Goal: Task Accomplishment & Management: Complete application form

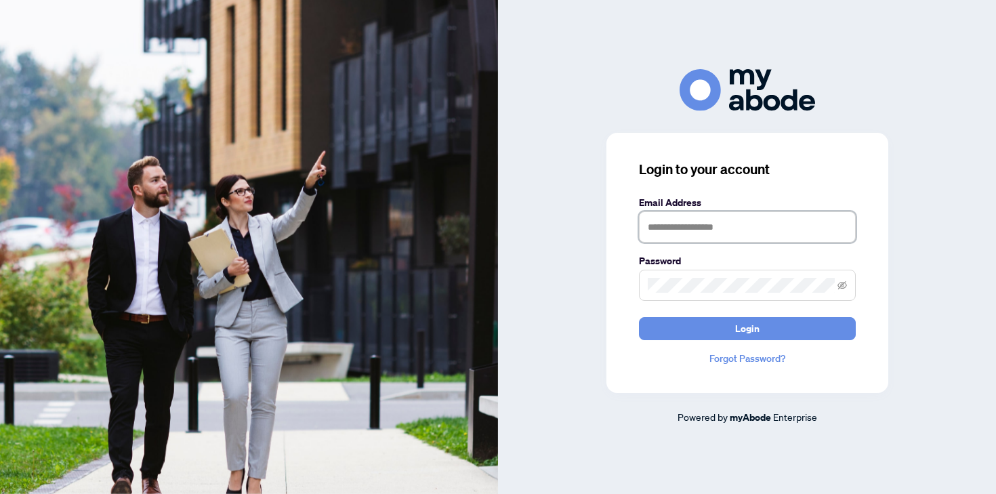
click at [675, 225] on input "text" at bounding box center [747, 226] width 217 height 31
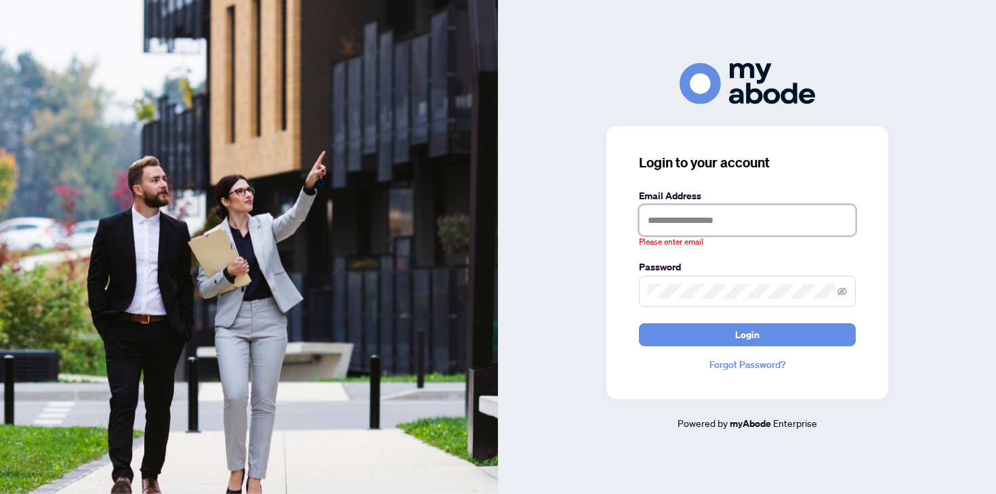
type input "**********"
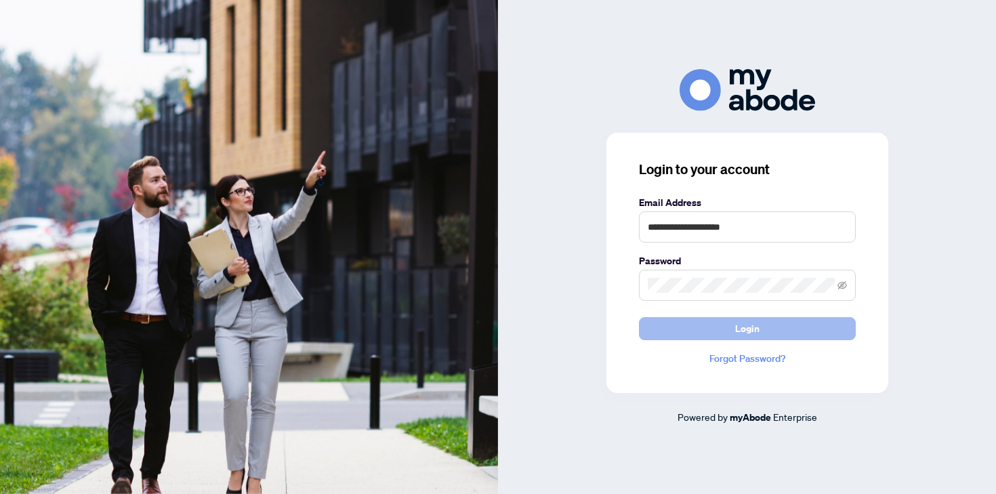
click at [737, 338] on span "Login" at bounding box center [747, 329] width 24 height 22
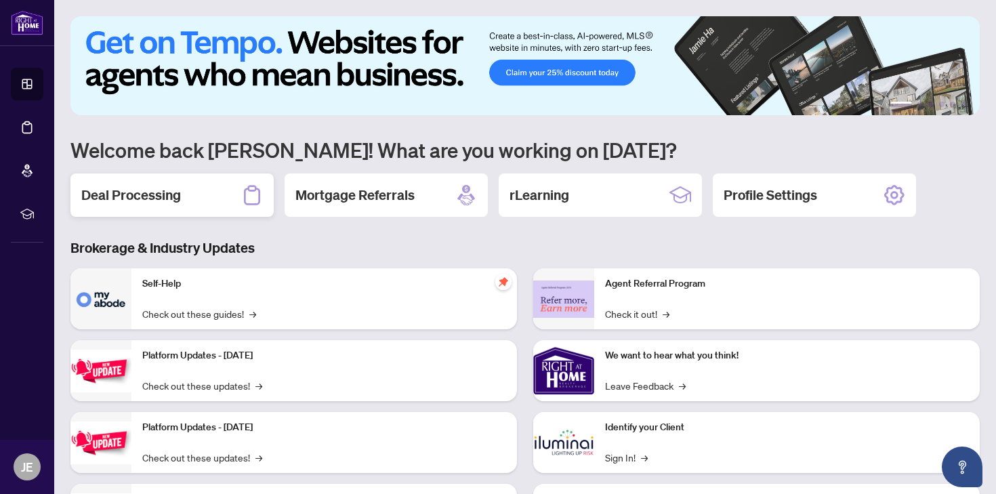
click at [182, 197] on div "Deal Processing" at bounding box center [171, 194] width 203 height 43
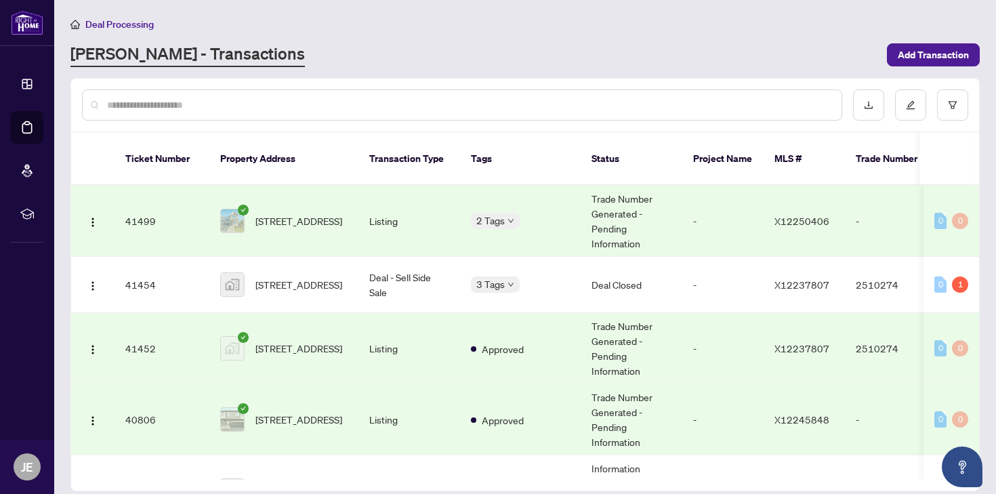
click at [395, 195] on td "Listing" at bounding box center [409, 221] width 102 height 71
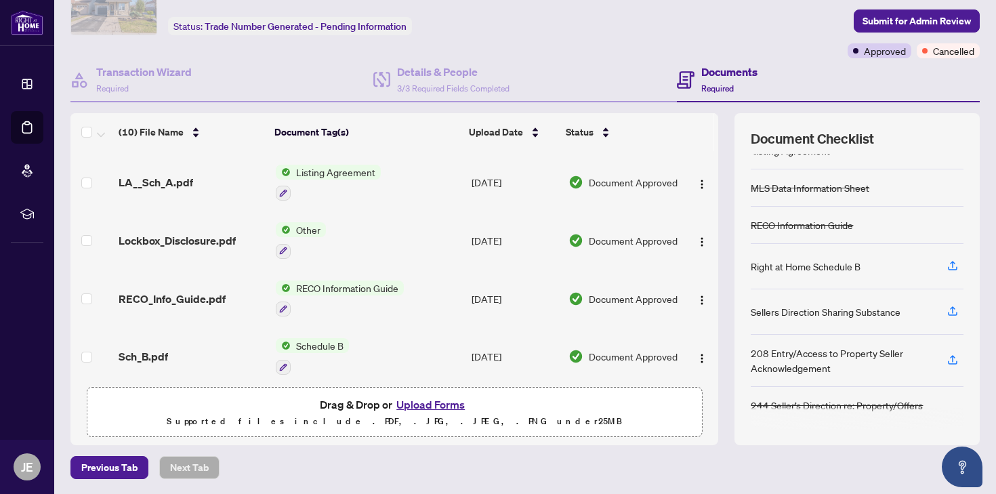
scroll to position [350, 0]
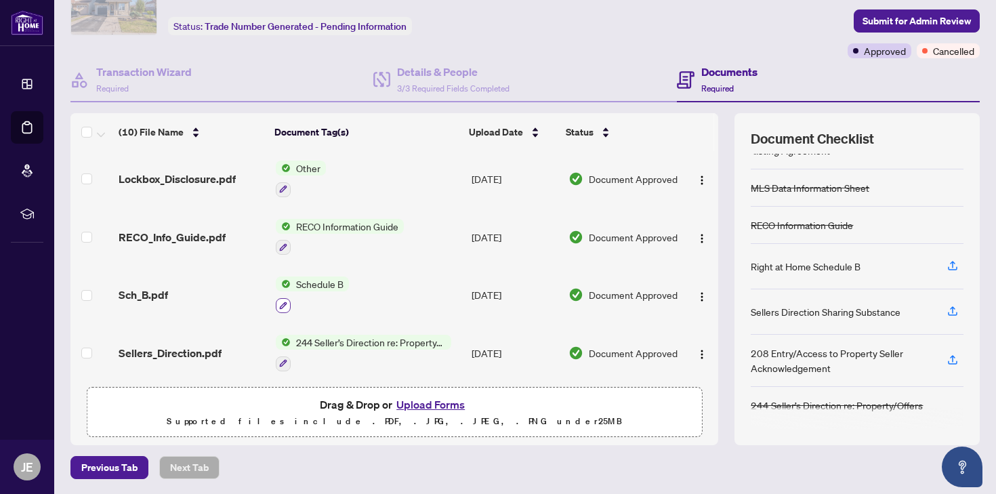
click at [285, 302] on icon "button" at bounding box center [283, 306] width 8 height 8
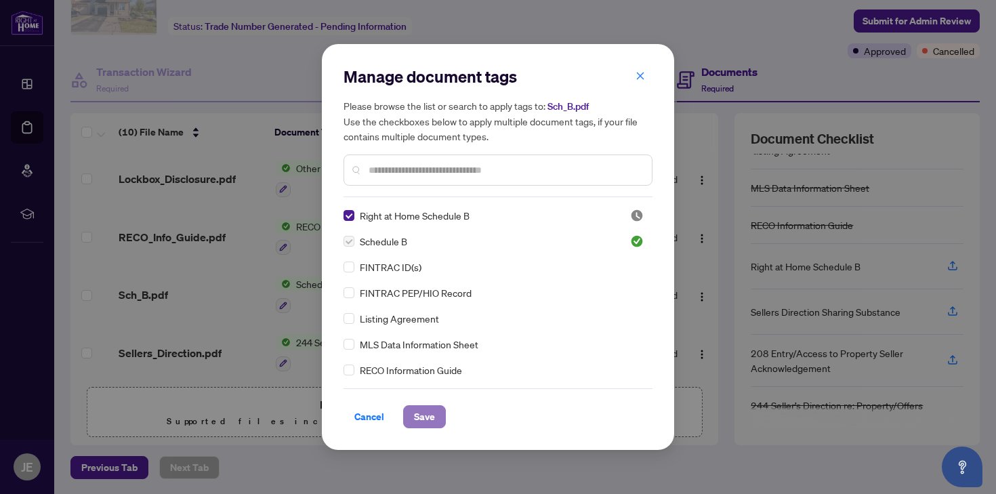
click at [427, 418] on span "Save" at bounding box center [424, 417] width 21 height 22
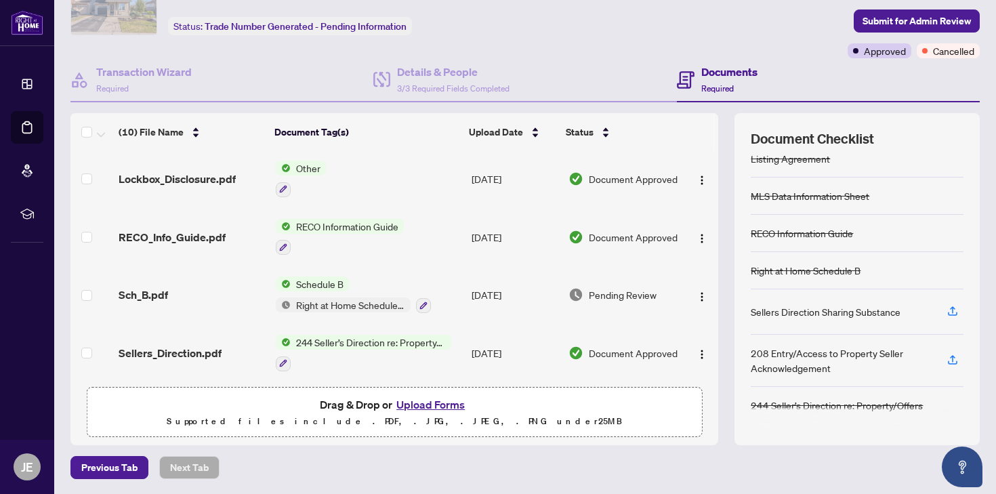
scroll to position [0, 0]
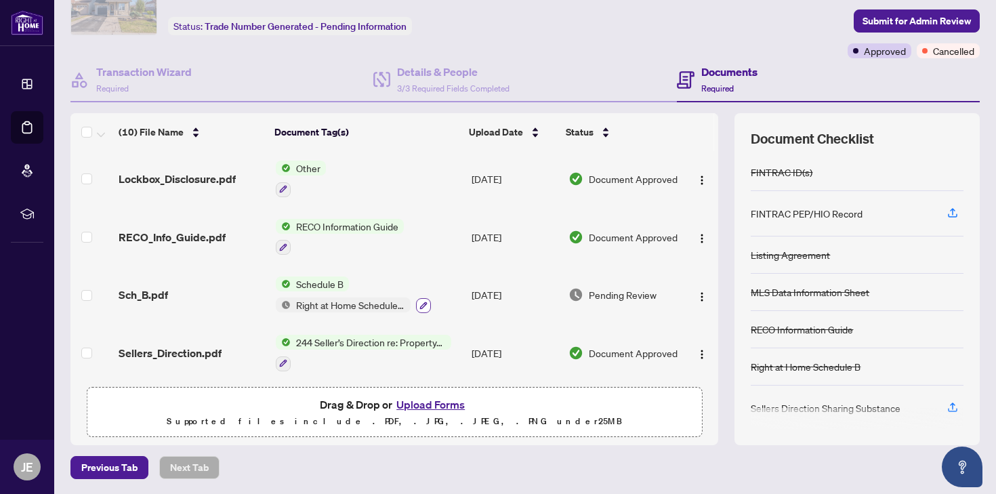
click at [423, 302] on icon "button" at bounding box center [422, 305] width 7 height 7
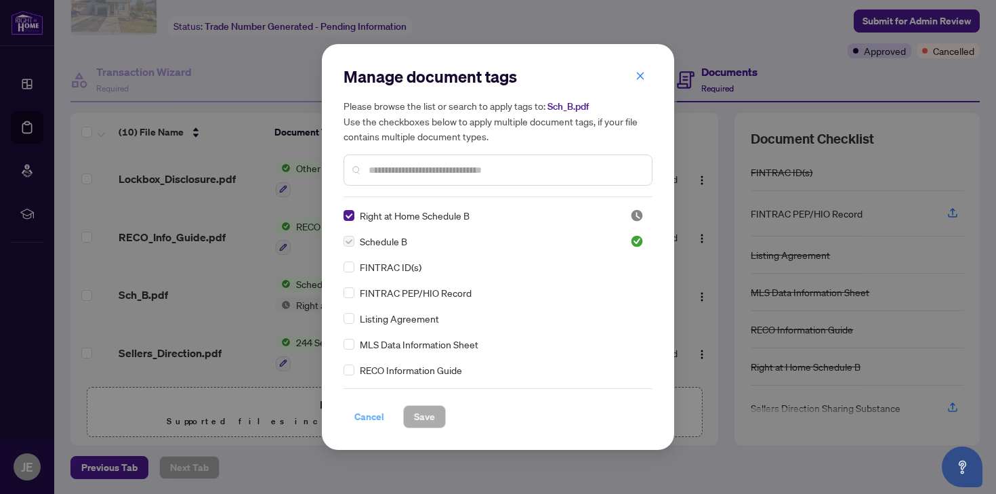
click at [374, 417] on span "Cancel" at bounding box center [369, 417] width 30 height 22
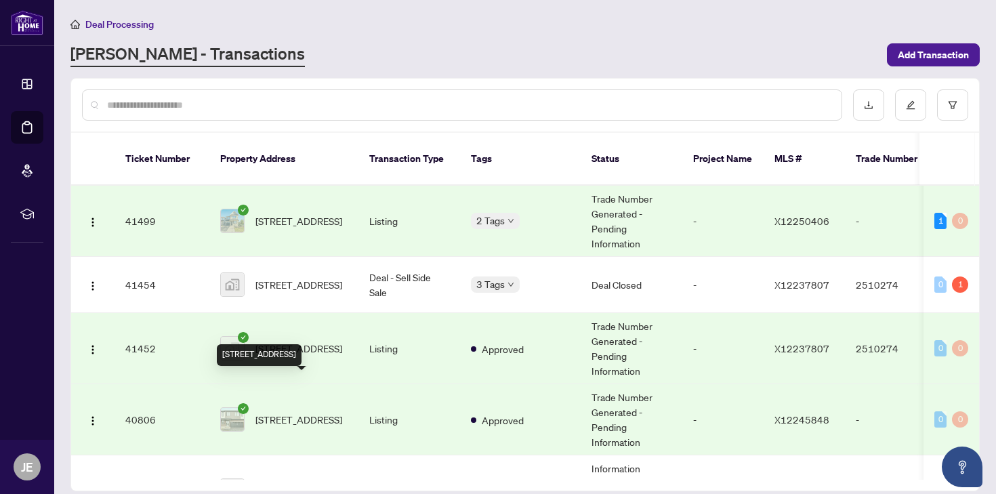
click at [298, 412] on span "[STREET_ADDRESS]" at bounding box center [298, 419] width 87 height 15
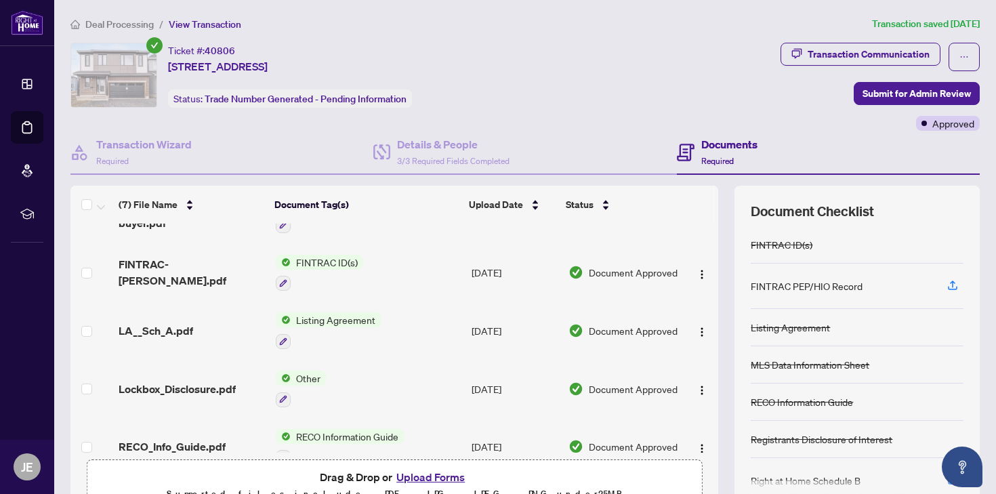
scroll to position [178, 0]
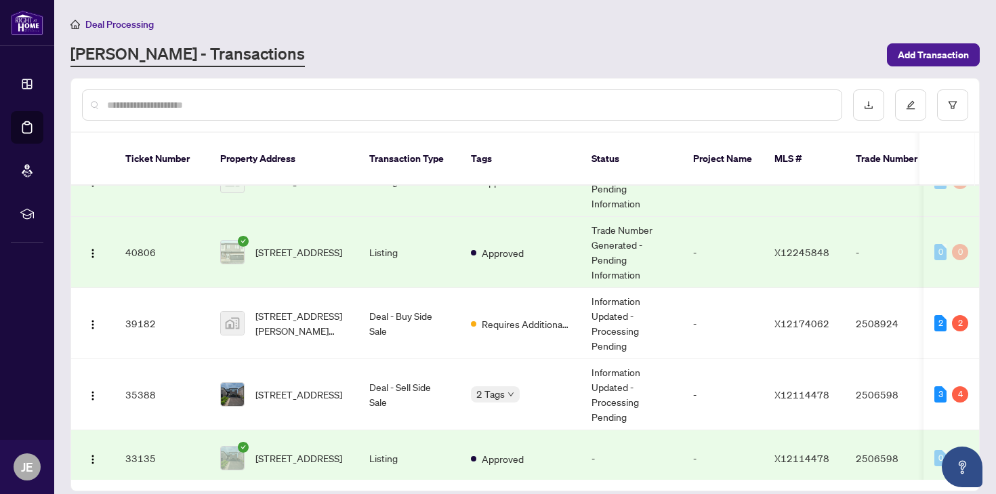
scroll to position [230, 0]
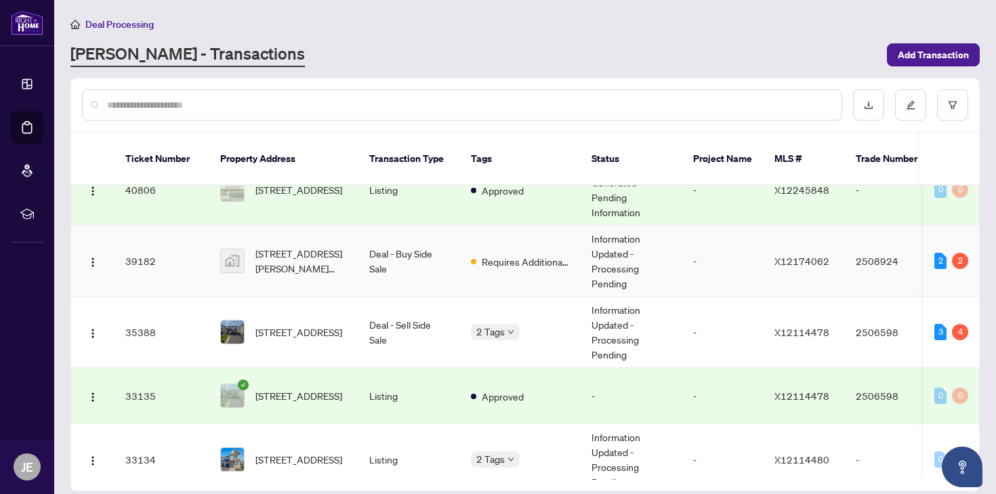
click at [340, 246] on span "[STREET_ADDRESS][PERSON_NAME][PERSON_NAME]" at bounding box center [301, 261] width 92 height 30
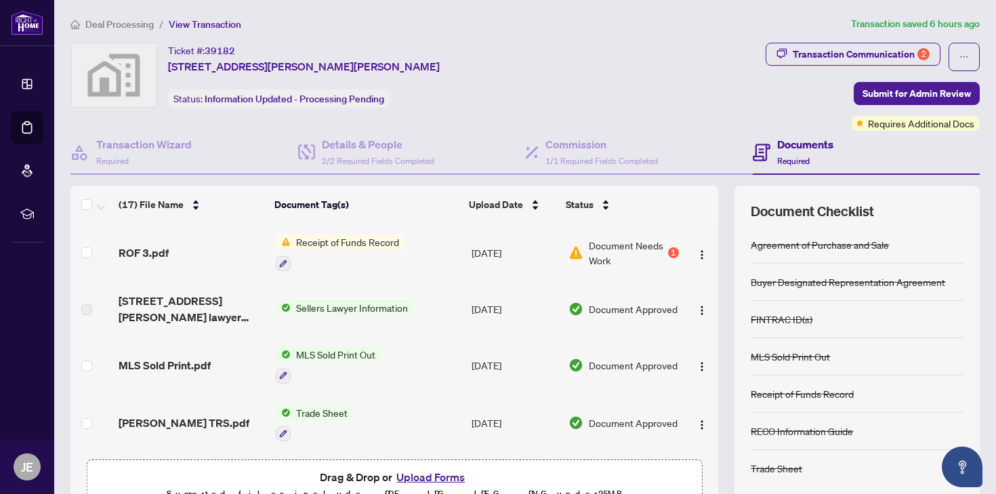
click at [639, 251] on span "Document Needs Work" at bounding box center [627, 253] width 77 height 30
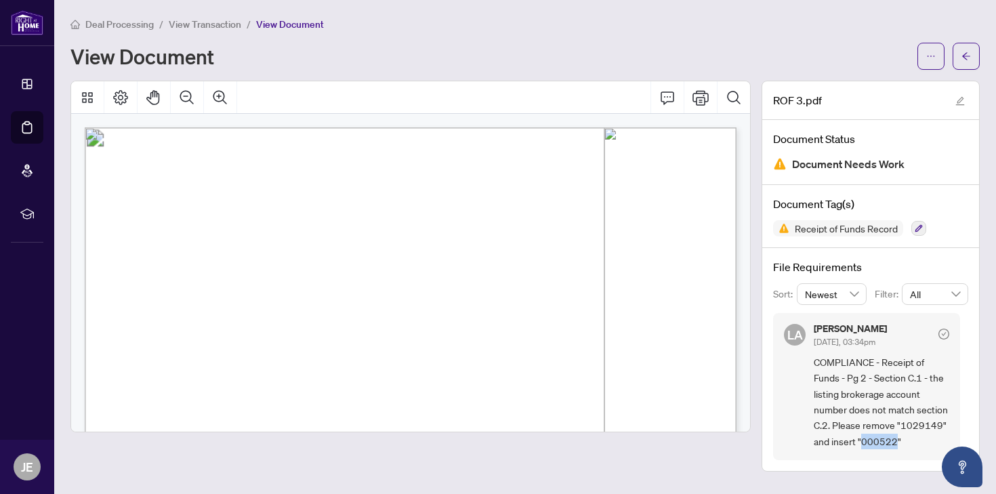
drag, startPoint x: 863, startPoint y: 438, endPoint x: 895, endPoint y: 437, distance: 32.6
click at [896, 437] on span "COMPLIANCE - Receipt of Funds - Pg 2 - Section C.1 - the listing brokerage acco…" at bounding box center [882, 401] width 136 height 95
copy span "000522"
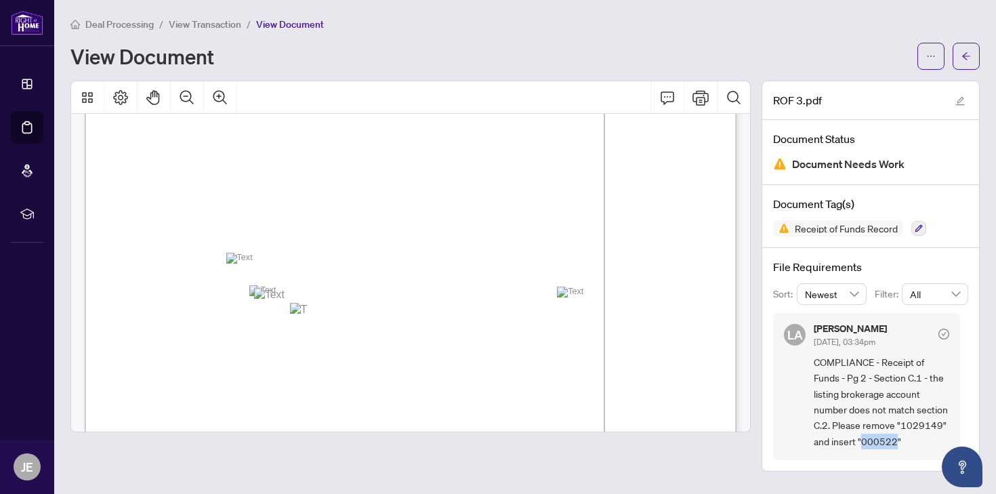
scroll to position [909, 0]
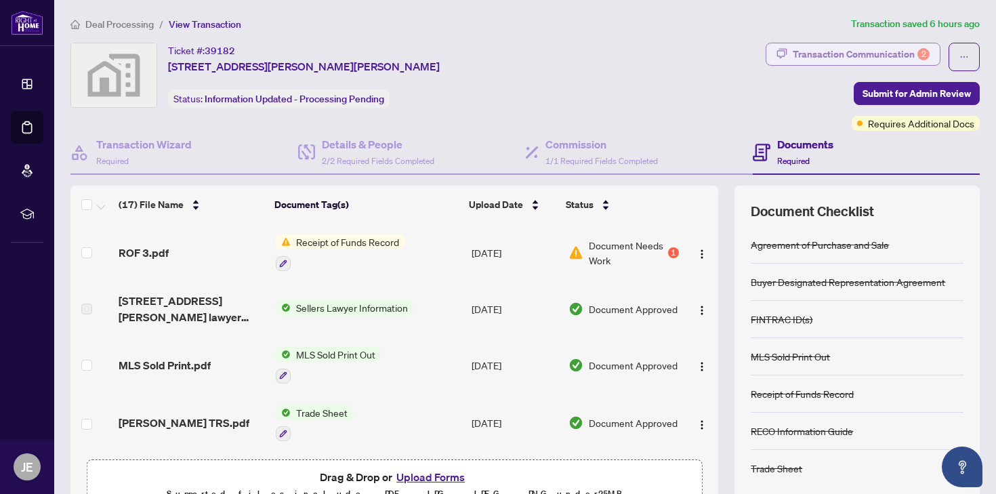
click at [901, 54] on div "Transaction Communication 2" at bounding box center [861, 54] width 137 height 22
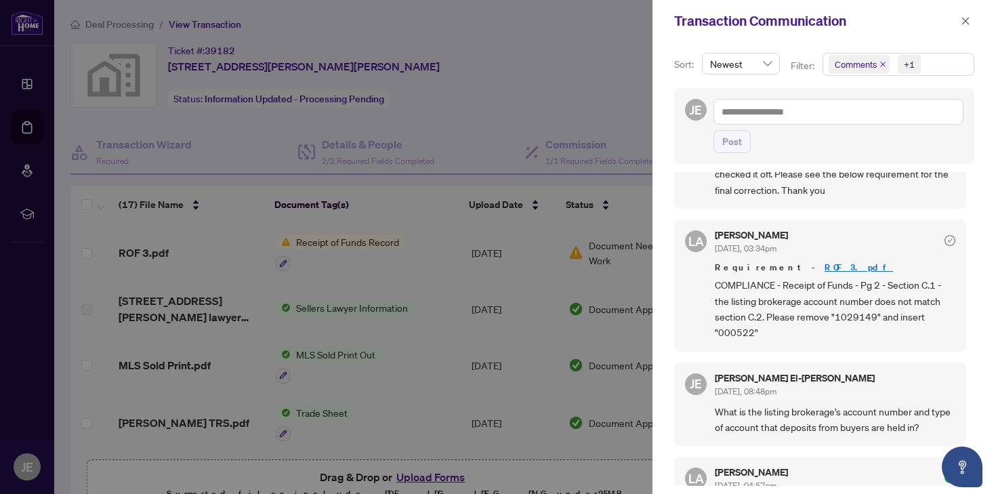
scroll to position [140, 0]
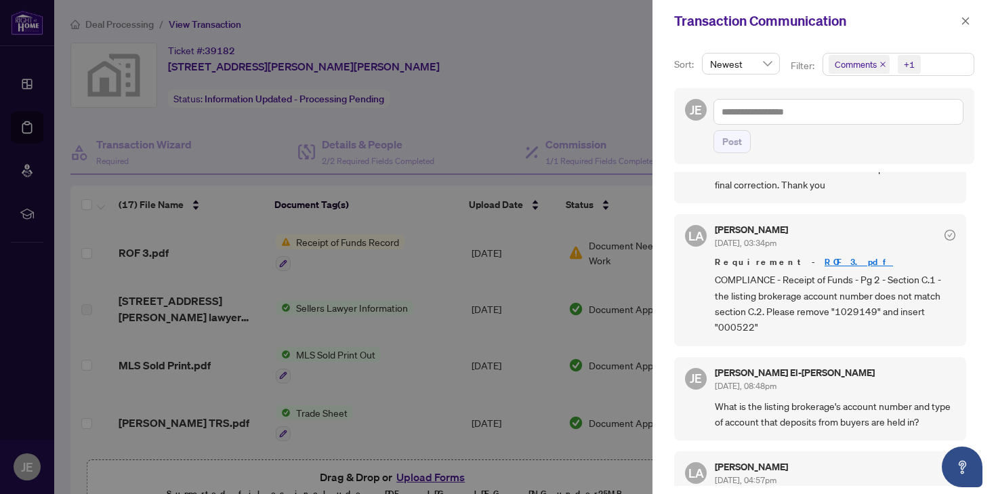
click at [462, 81] on div at bounding box center [498, 247] width 996 height 494
click at [353, 255] on div at bounding box center [498, 247] width 996 height 494
click at [474, 132] on div at bounding box center [498, 247] width 996 height 494
click at [608, 41] on div at bounding box center [498, 247] width 996 height 494
click at [964, 19] on icon "close" at bounding box center [965, 20] width 7 height 7
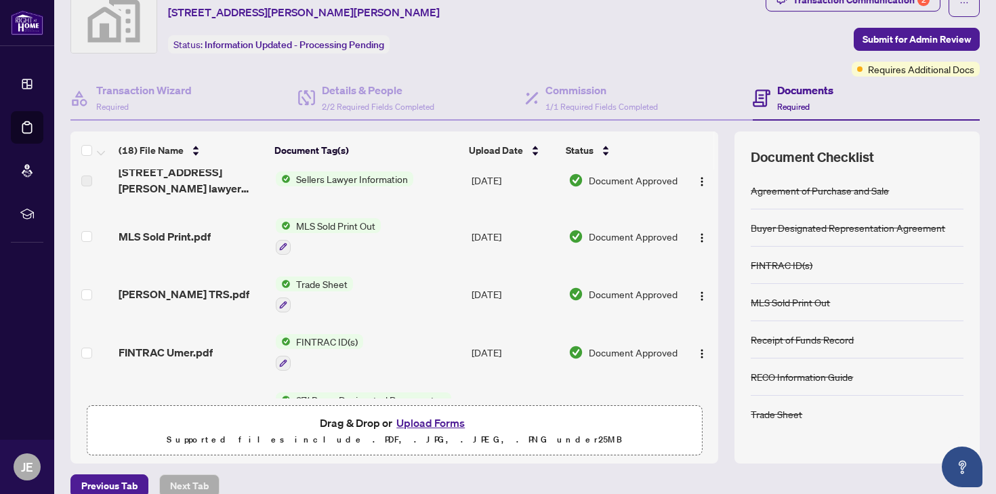
scroll to position [0, 0]
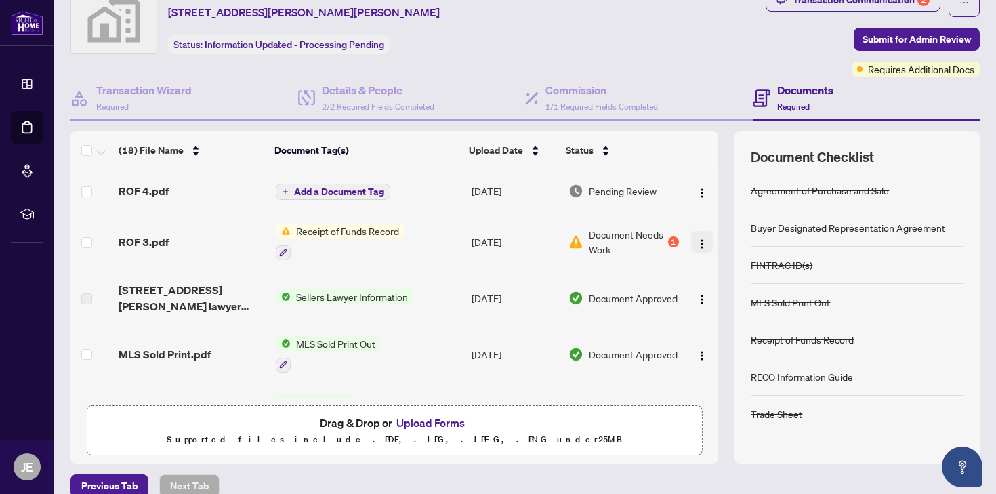
click at [702, 245] on img "button" at bounding box center [702, 244] width 11 height 11
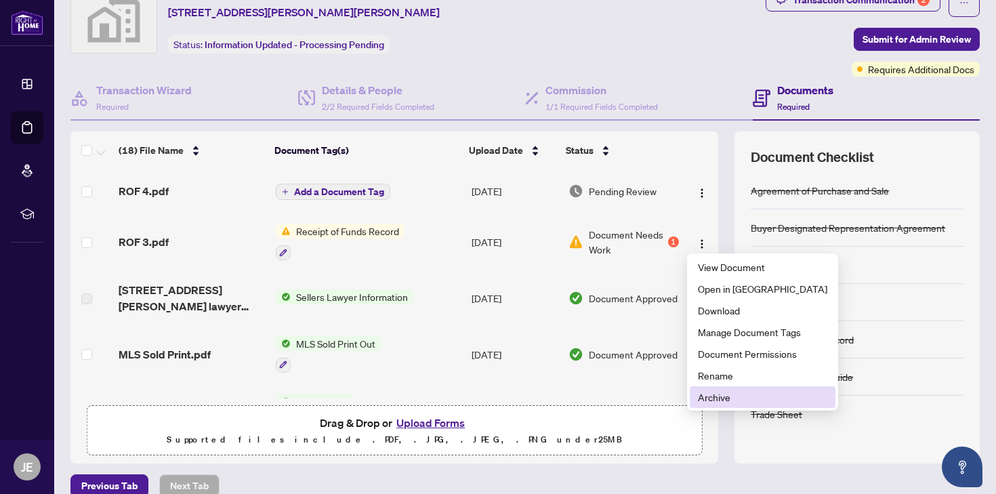
click at [722, 405] on li "Archive" at bounding box center [763, 397] width 146 height 22
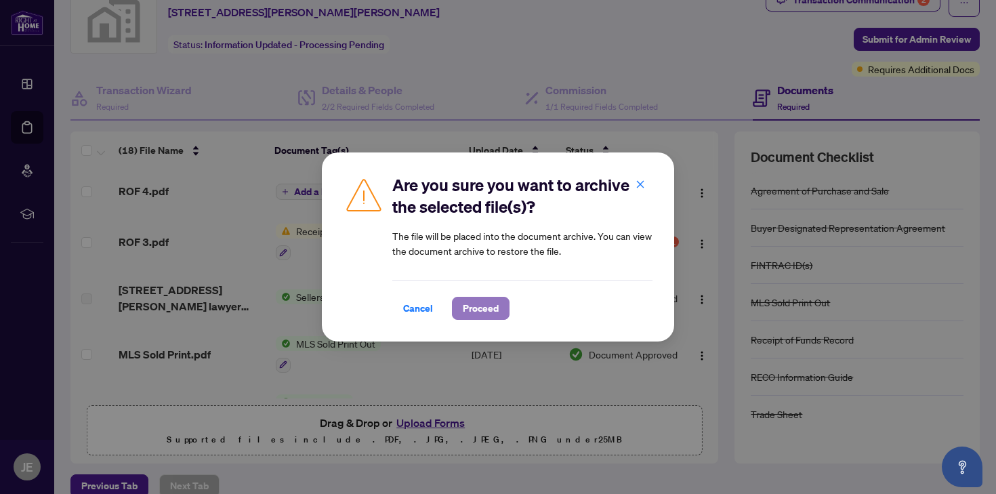
click at [474, 306] on span "Proceed" at bounding box center [481, 309] width 36 height 22
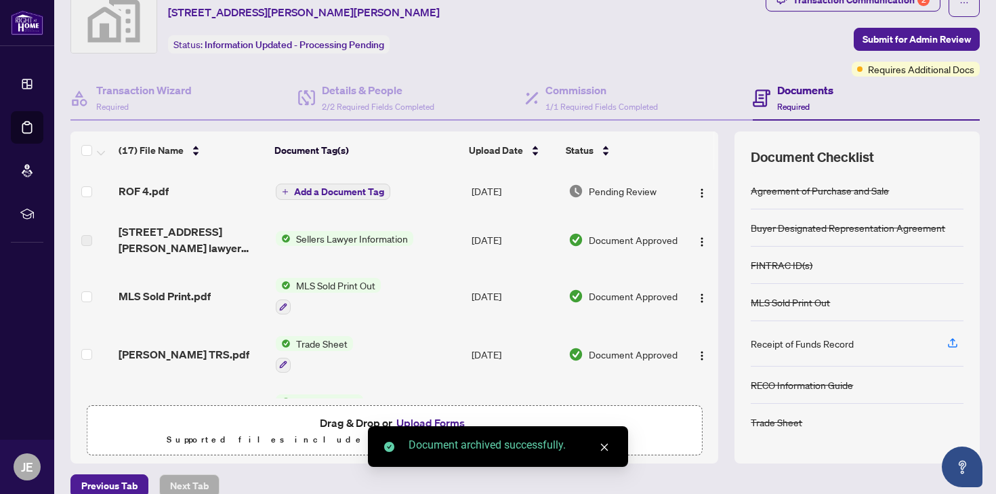
click at [308, 188] on span "Add a Document Tag" at bounding box center [339, 191] width 90 height 9
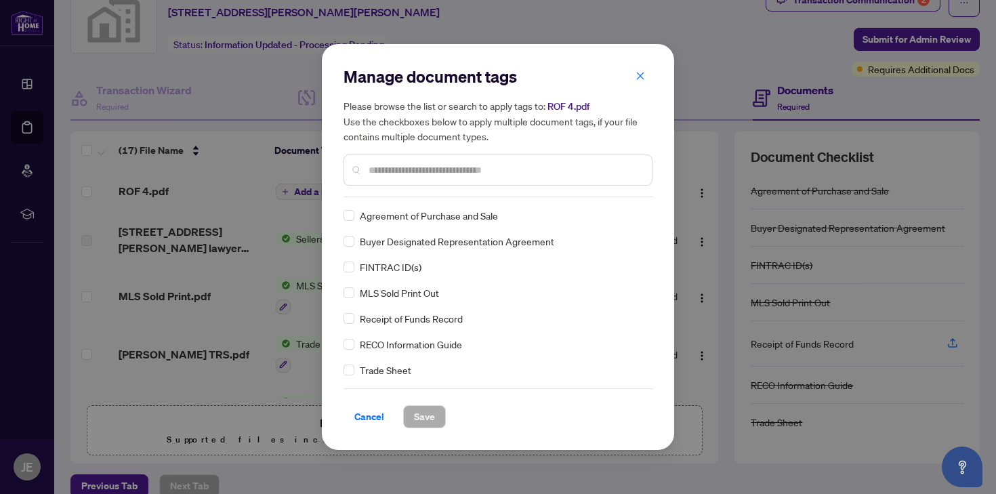
click at [392, 320] on span "Receipt of Funds Record" at bounding box center [411, 318] width 103 height 15
click at [422, 419] on span "Save" at bounding box center [424, 417] width 21 height 22
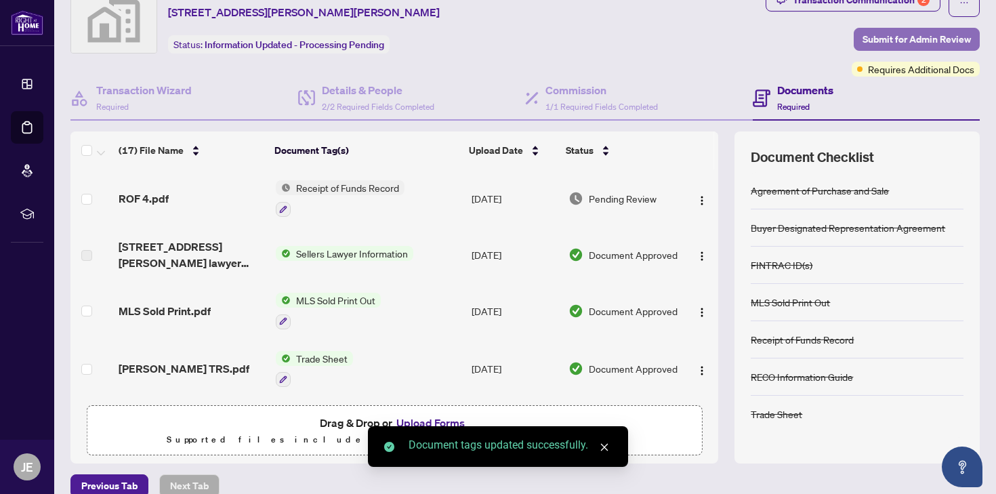
click at [935, 39] on span "Submit for Admin Review" at bounding box center [917, 39] width 108 height 22
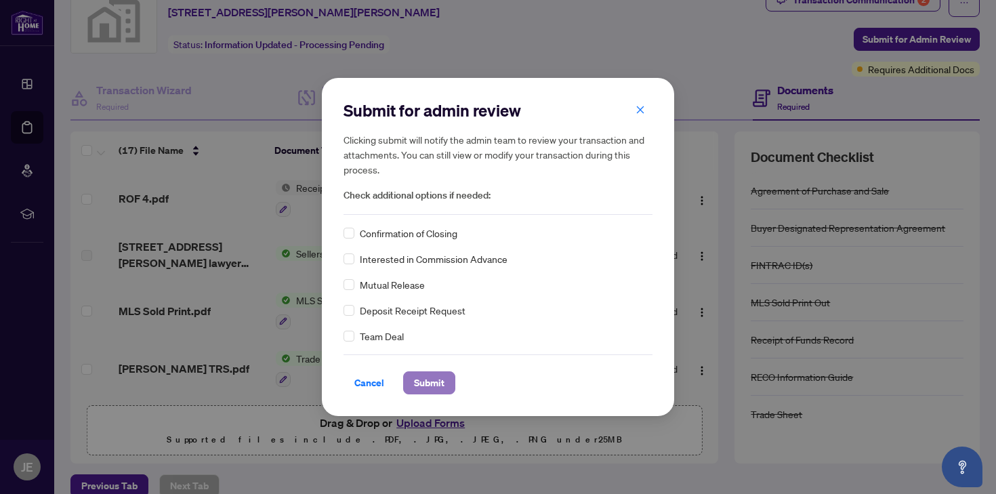
click at [419, 382] on span "Submit" at bounding box center [429, 383] width 30 height 22
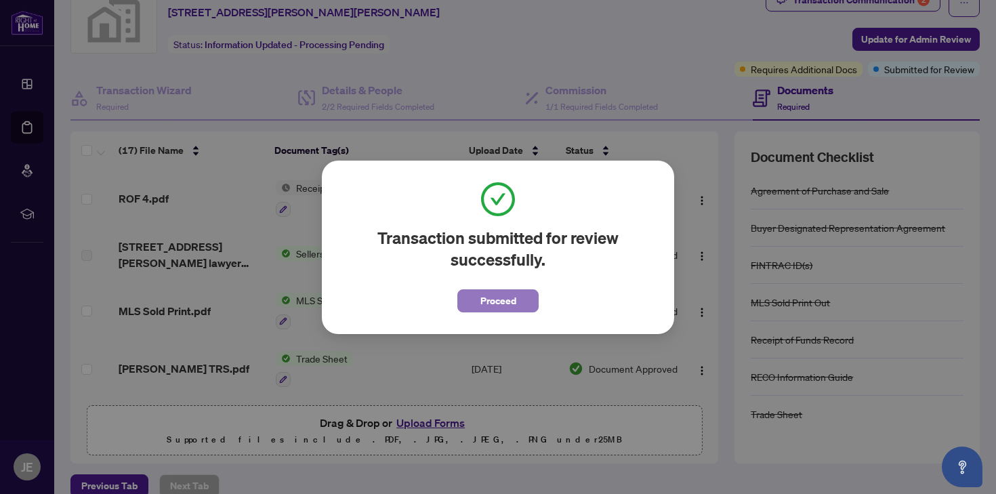
click at [489, 304] on span "Proceed" at bounding box center [498, 301] width 36 height 22
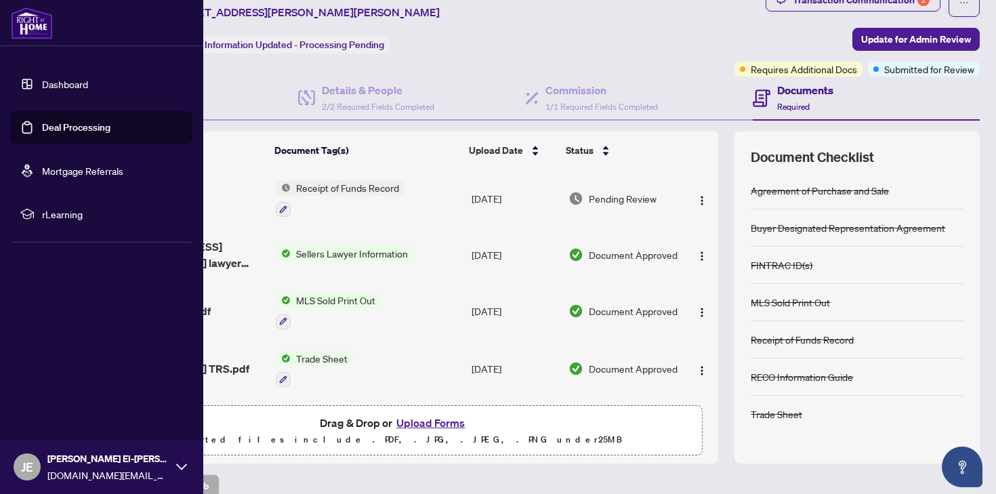
click at [16, 27] on img at bounding box center [32, 23] width 42 height 33
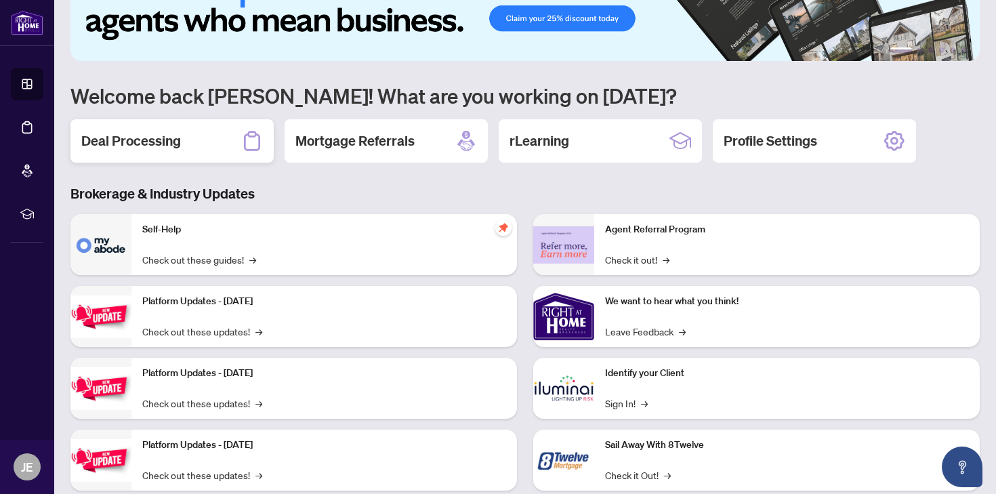
click at [216, 148] on div "Deal Processing" at bounding box center [171, 140] width 203 height 43
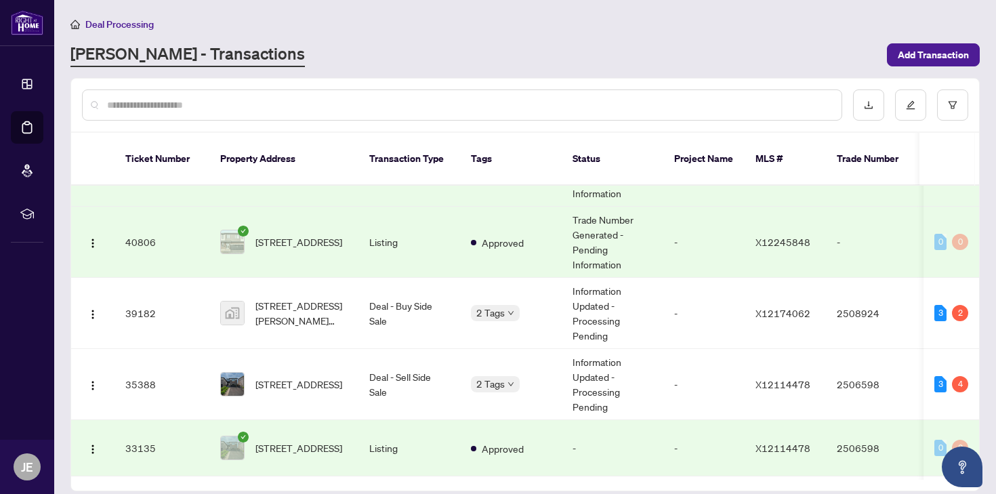
scroll to position [177, 0]
click at [303, 377] on span "[STREET_ADDRESS]" at bounding box center [298, 384] width 87 height 15
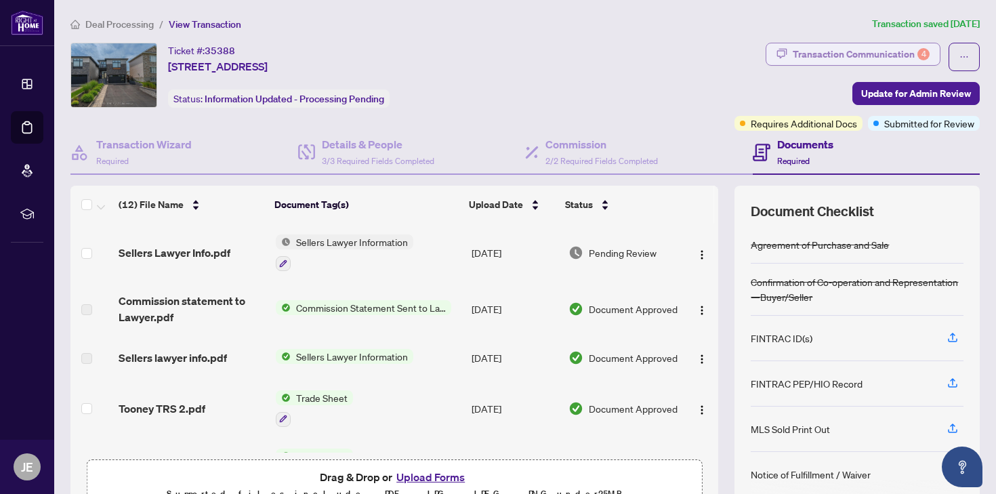
click at [864, 44] on div "Transaction Communication 4" at bounding box center [861, 54] width 137 height 22
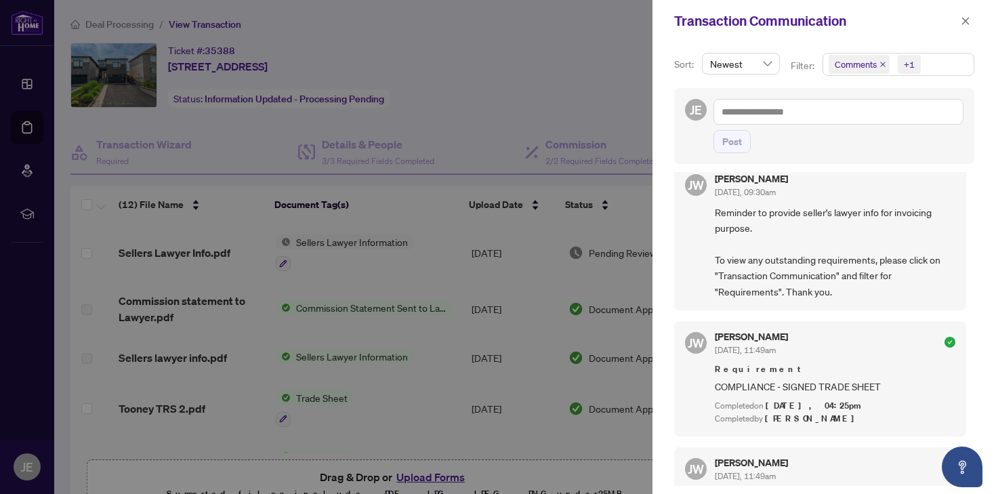
scroll to position [91, 0]
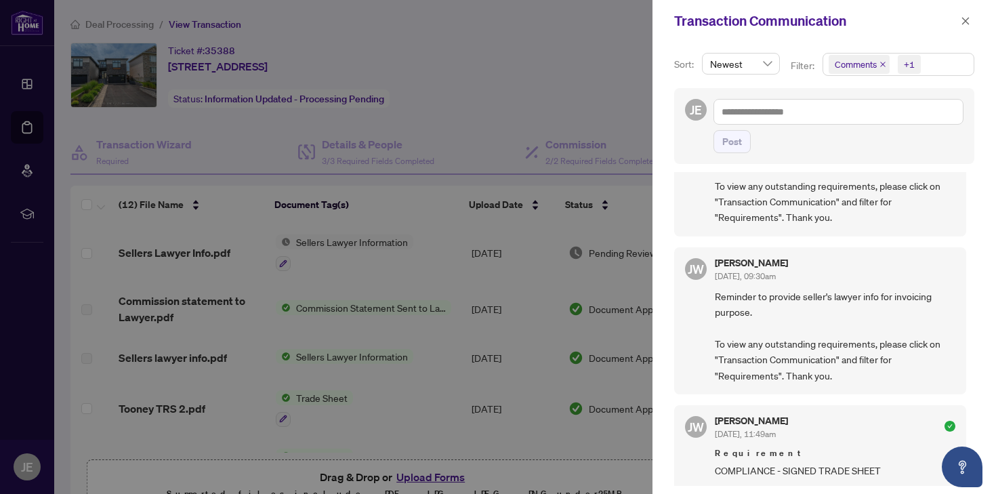
click at [449, 284] on div at bounding box center [498, 247] width 996 height 494
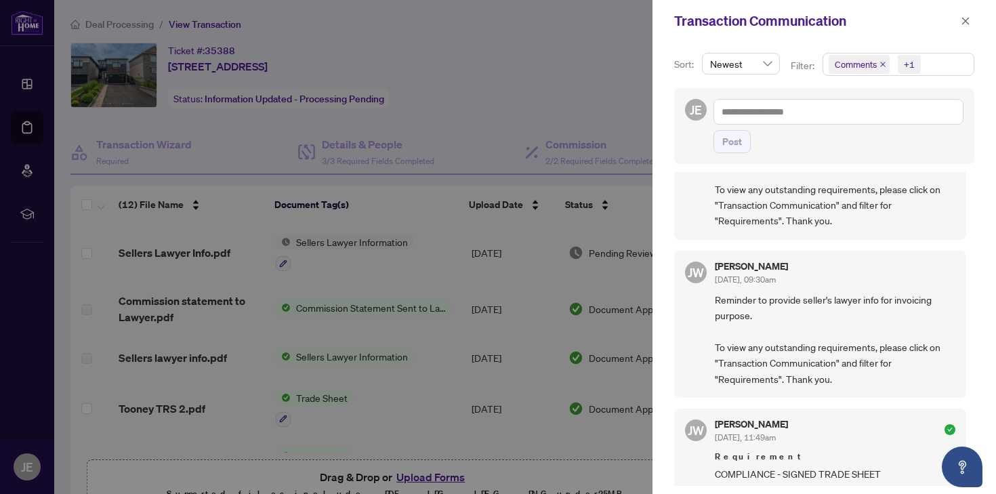
scroll to position [89, 0]
click at [701, 327] on div "[PERSON_NAME] [DATE], 09:30am Reminder to provide seller's lawyer info for invo…" at bounding box center [820, 322] width 292 height 147
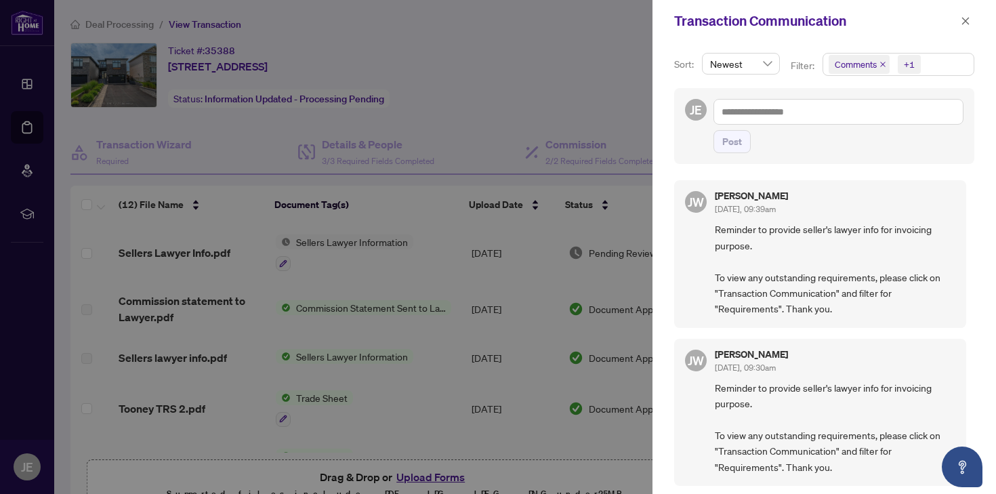
click at [589, 87] on div at bounding box center [498, 247] width 996 height 494
click at [968, 17] on icon "close" at bounding box center [965, 20] width 9 height 9
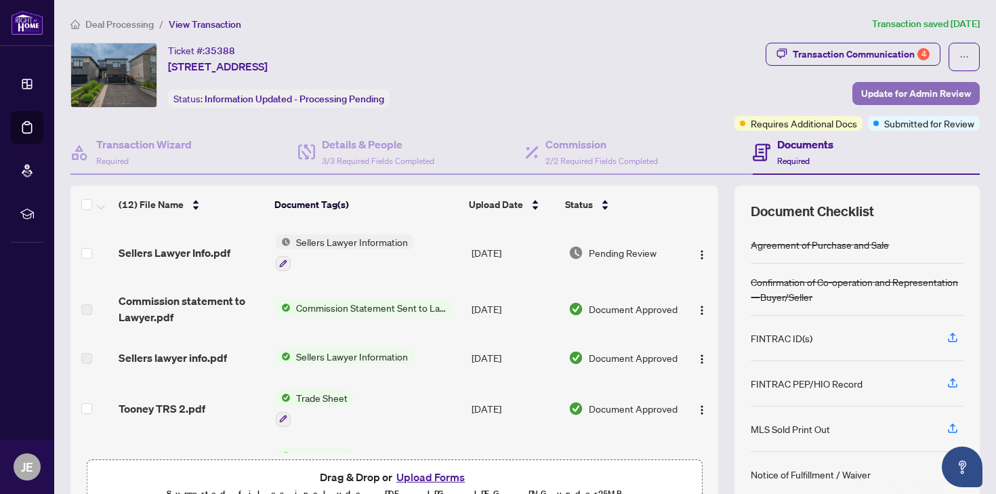
click at [892, 100] on span "Update for Admin Review" at bounding box center [916, 94] width 110 height 22
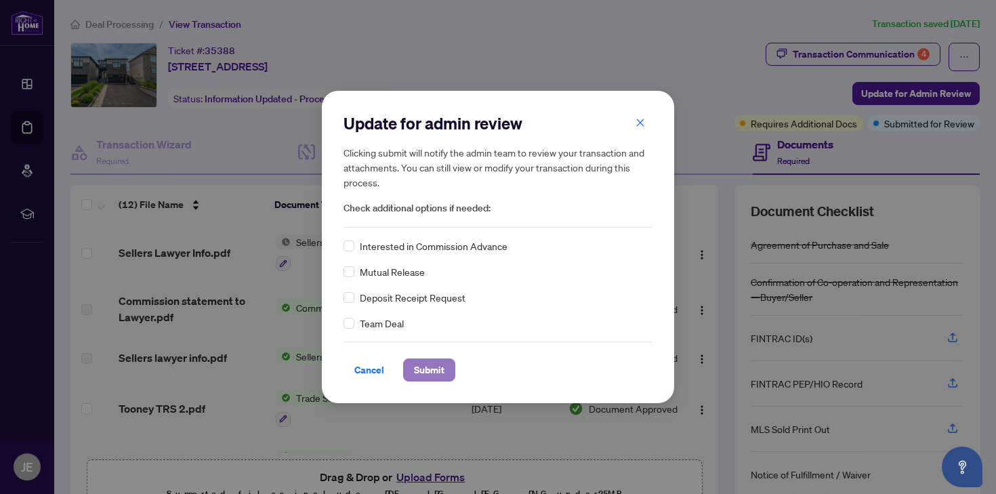
click at [432, 375] on span "Submit" at bounding box center [429, 370] width 30 height 22
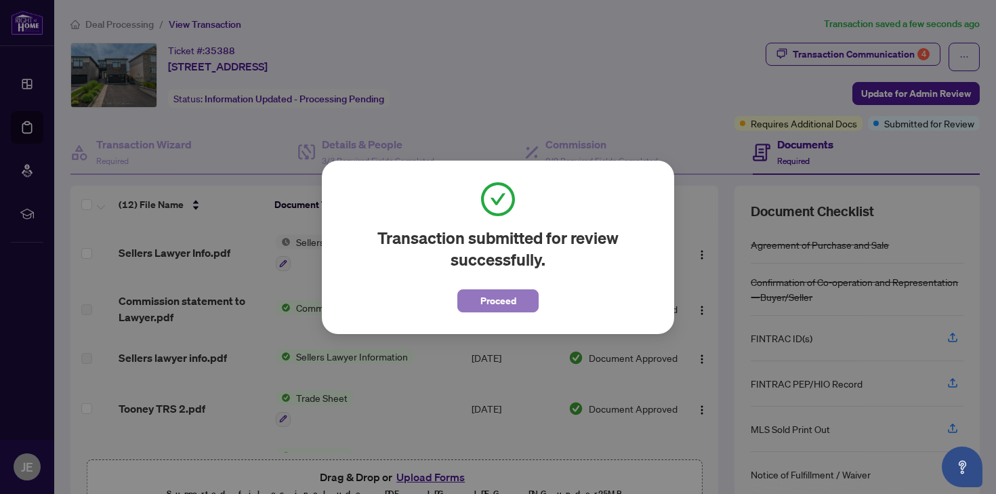
click at [491, 298] on span "Proceed" at bounding box center [498, 301] width 36 height 22
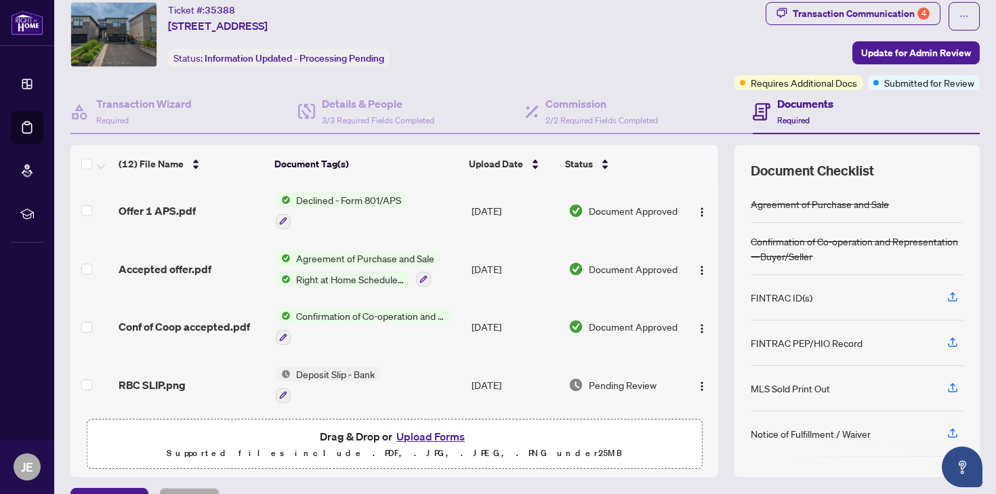
scroll to position [73, 0]
